Goal: Task Accomplishment & Management: Use online tool/utility

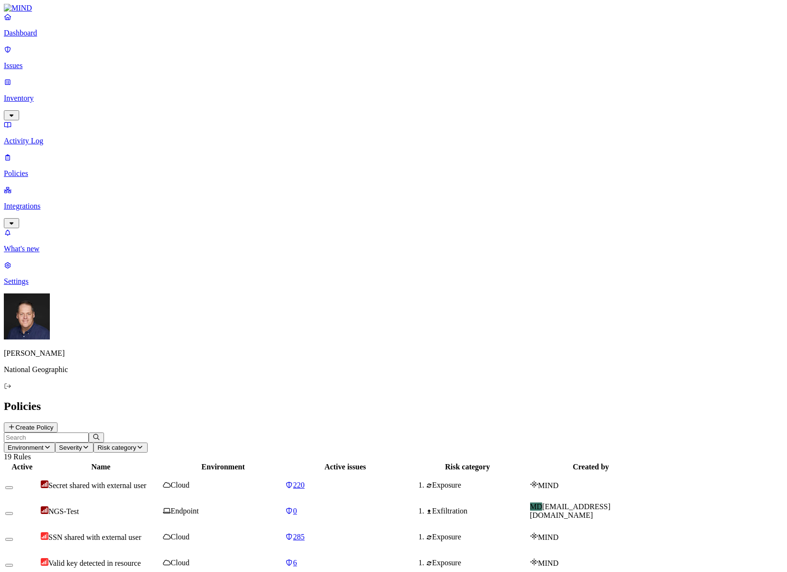
click at [31, 202] on p "Integrations" at bounding box center [394, 206] width 780 height 9
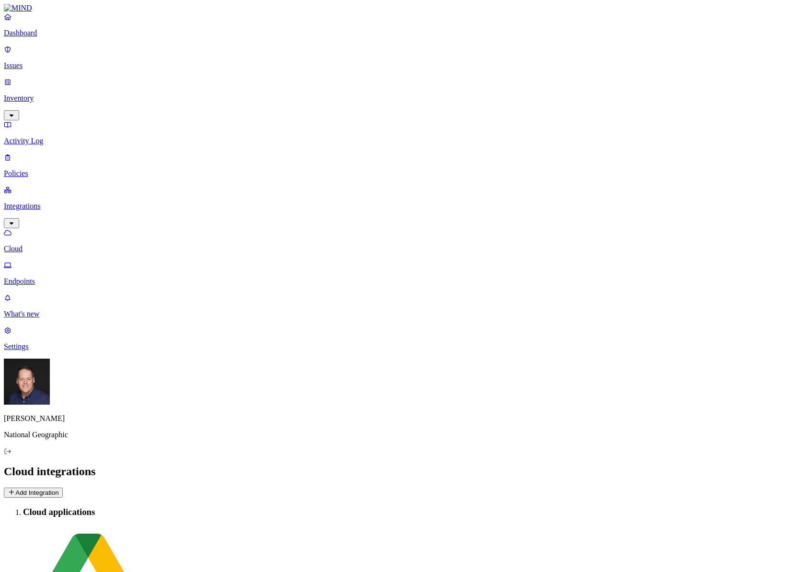
click at [63, 488] on button "Add Integration" at bounding box center [33, 493] width 59 height 10
